Goal: Transaction & Acquisition: Purchase product/service

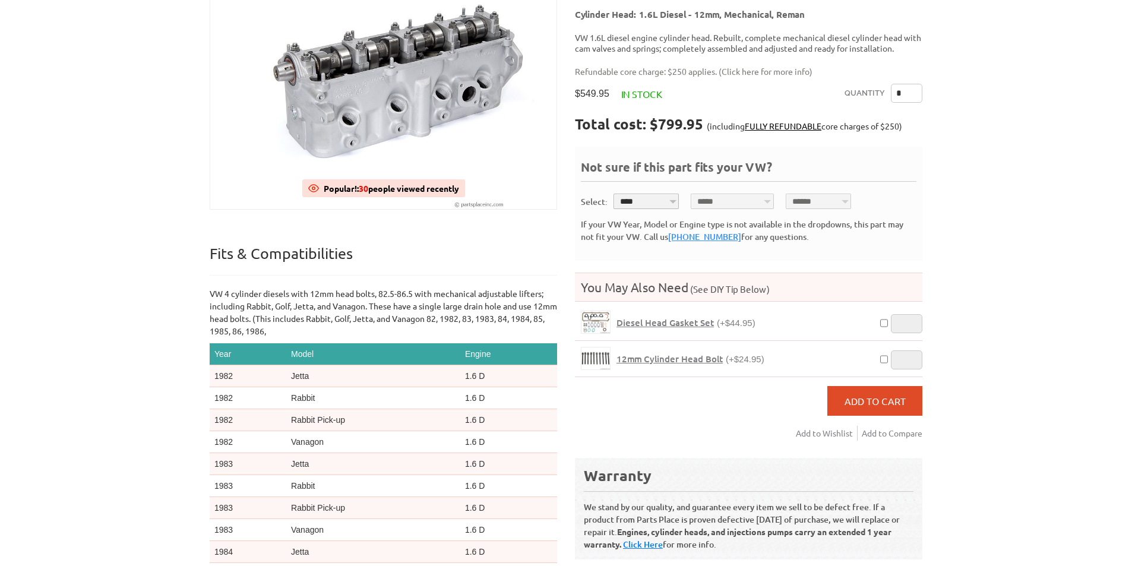
scroll to position [238, 0]
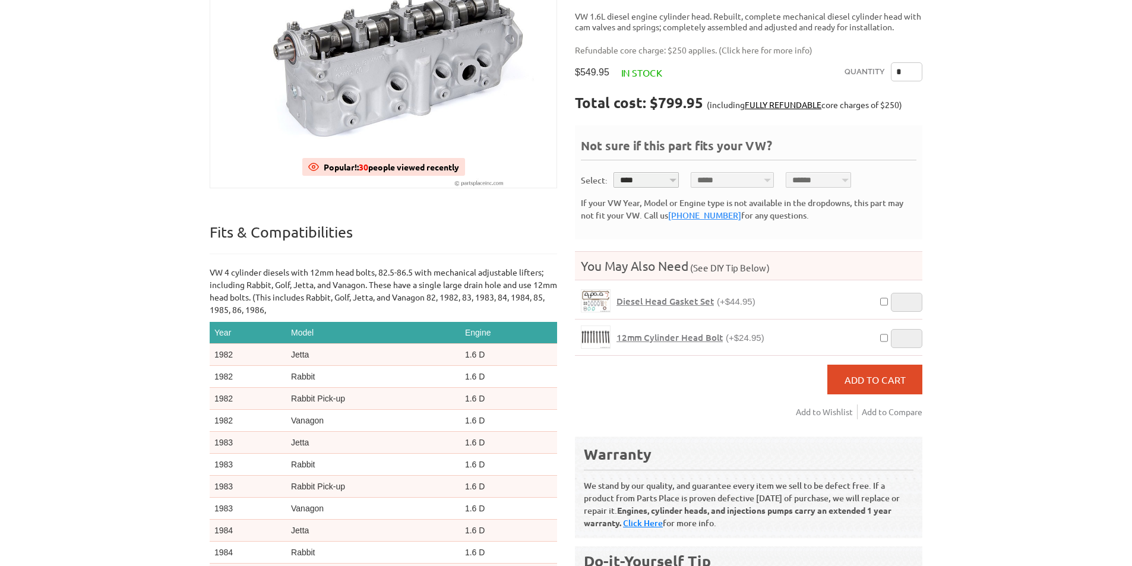
click at [668, 295] on span "Diesel Head Gasket Set" at bounding box center [665, 301] width 97 height 12
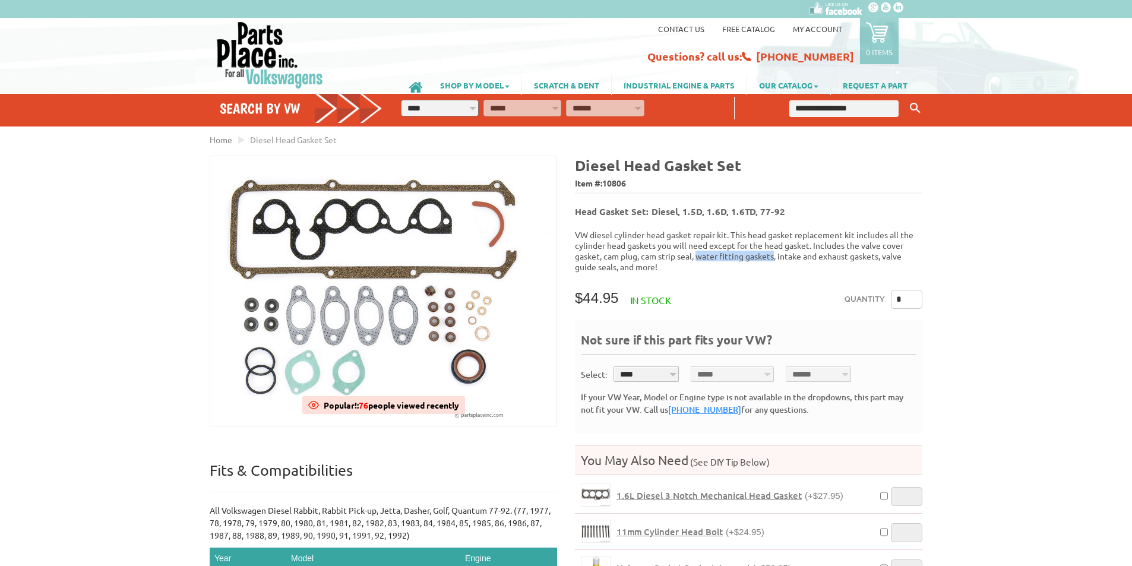
drag, startPoint x: 697, startPoint y: 251, endPoint x: 775, endPoint y: 250, distance: 78.4
click at [775, 250] on p "VW diesel cylinder head gasket repair kit. This head gasket replacement kit inc…" at bounding box center [749, 250] width 348 height 43
drag, startPoint x: 780, startPoint y: 250, endPoint x: 806, endPoint y: 251, distance: 26.2
click at [806, 251] on p "VW diesel cylinder head gasket repair kit. This head gasket replacement kit inc…" at bounding box center [749, 250] width 348 height 43
drag, startPoint x: 586, startPoint y: 260, endPoint x: 605, endPoint y: 256, distance: 19.3
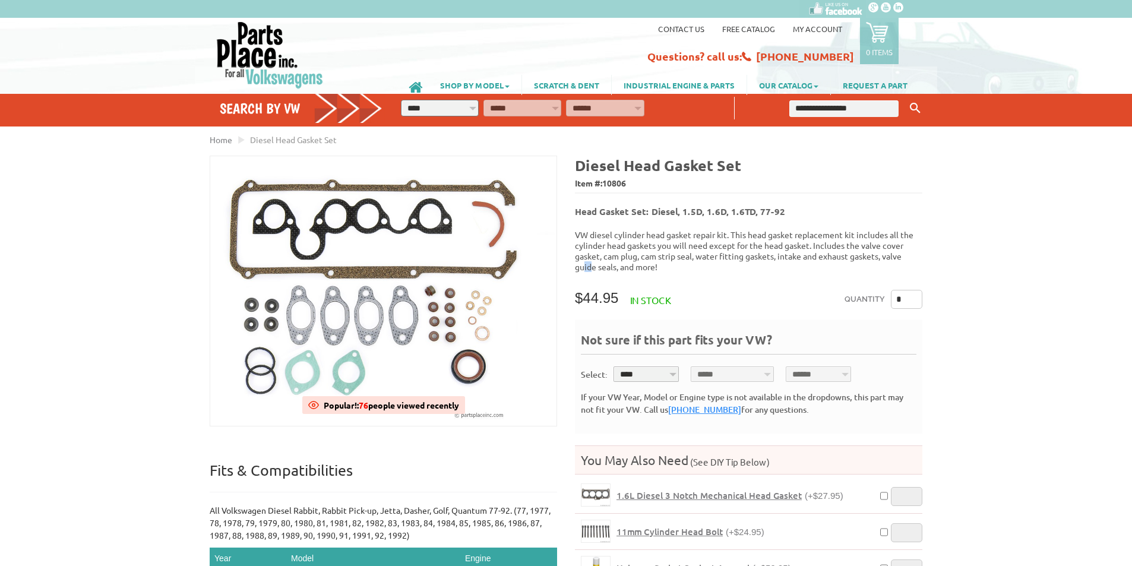
click at [591, 258] on p "VW diesel cylinder head gasket repair kit. This head gasket replacement kit inc…" at bounding box center [749, 250] width 348 height 43
click at [633, 254] on p "VW diesel cylinder head gasket repair kit. This head gasket replacement kit inc…" at bounding box center [749, 250] width 348 height 43
drag, startPoint x: 572, startPoint y: 165, endPoint x: 773, endPoint y: 169, distance: 200.9
click at [773, 169] on div "Diesel Head Gasket Set Item #: 10806 Head Gasket Set: Diesel, 1.5D, 1.6D, 1.6TD…" at bounding box center [744, 534] width 356 height 757
copy b "Diesel Head Gasket Set"
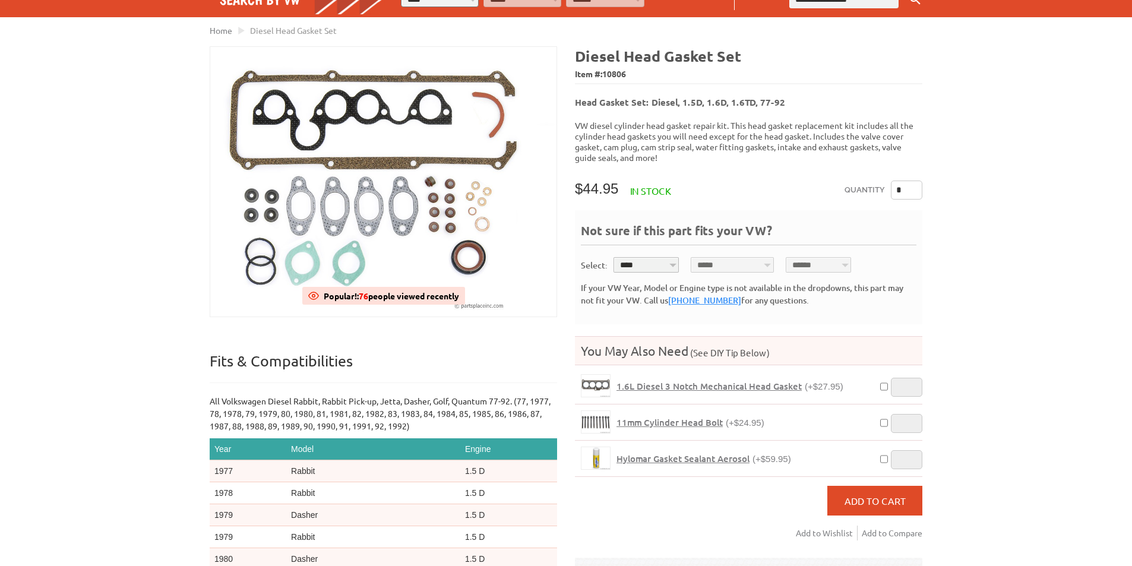
scroll to position [59, 0]
